Goal: Task Accomplishment & Management: Manage account settings

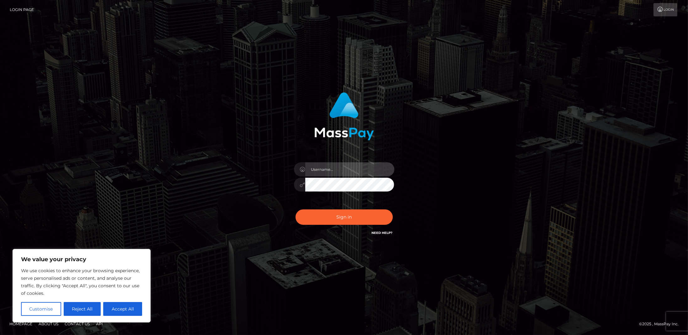
click at [350, 165] on input "text" at bounding box center [349, 169] width 89 height 14
type input "goddlycreation@gmail.com"
click at [296, 209] on button "Sign in" at bounding box center [344, 216] width 97 height 15
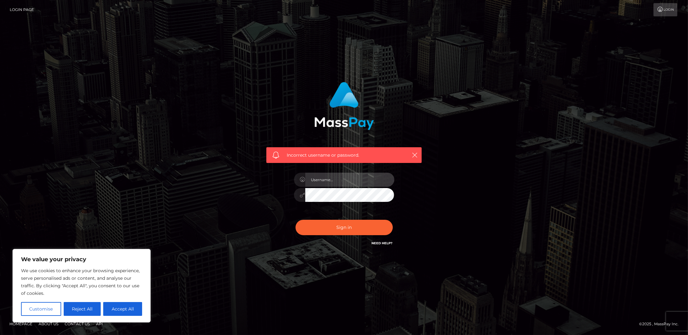
click at [332, 182] on input "text" at bounding box center [349, 180] width 89 height 14
type input "[EMAIL_ADDRESS][DOMAIN_NAME]"
click at [331, 226] on button "Sign in" at bounding box center [344, 227] width 97 height 15
click at [345, 181] on input "text" at bounding box center [349, 180] width 89 height 14
click at [339, 184] on input "text" at bounding box center [349, 180] width 89 height 14
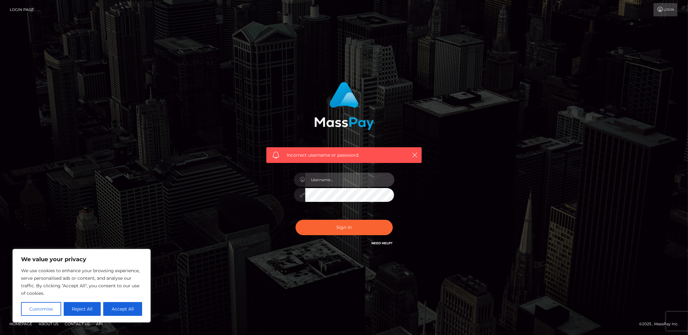
type input "[EMAIL_ADDRESS][DOMAIN_NAME]"
click at [365, 224] on button "Sign in" at bounding box center [344, 227] width 97 height 15
click at [84, 310] on button "Reject All" at bounding box center [82, 309] width 37 height 14
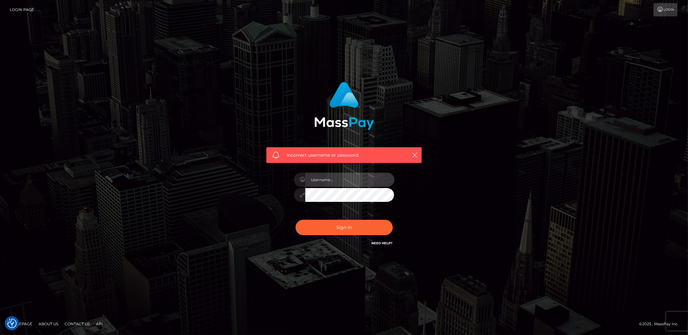
click at [317, 184] on input "text" at bounding box center [349, 180] width 89 height 14
click at [334, 181] on input "text" at bounding box center [349, 180] width 89 height 14
type input "[EMAIL_ADDRESS][DOMAIN_NAME]"
click at [296, 220] on button "Sign in" at bounding box center [344, 227] width 97 height 15
click at [330, 180] on input "text" at bounding box center [349, 180] width 89 height 14
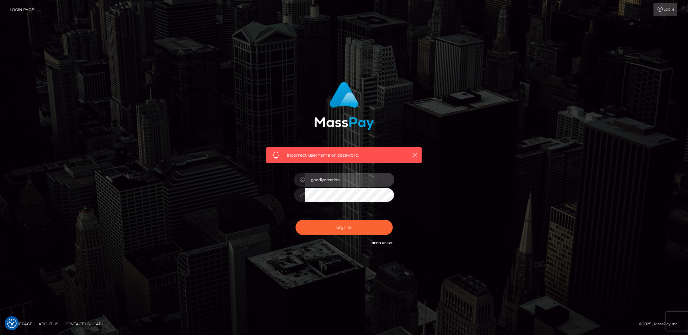
type input "goddlycreation@gmail.com"
click at [296, 220] on button "Sign in" at bounding box center [344, 227] width 97 height 15
click at [332, 177] on input "text" at bounding box center [349, 180] width 89 height 14
click at [321, 216] on div "Sign in Need Help?" at bounding box center [344, 230] width 110 height 28
click at [378, 244] on link "Need Help?" at bounding box center [382, 243] width 21 height 4
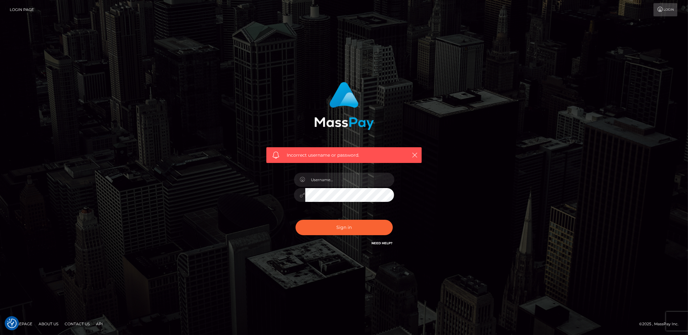
click at [379, 243] on link "Need Help?" at bounding box center [382, 243] width 21 height 4
click at [284, 64] on div "Incorrect username or password." at bounding box center [344, 167] width 688 height 275
